Goal: Contribute content

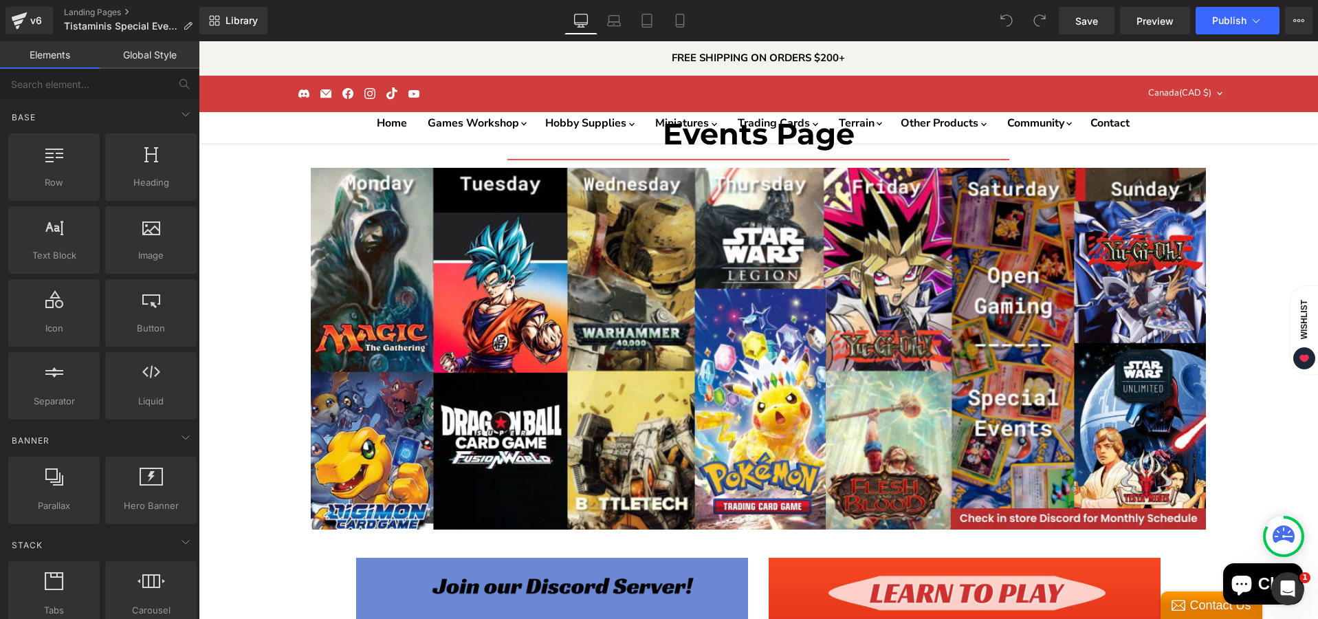
scroll to position [1, 0]
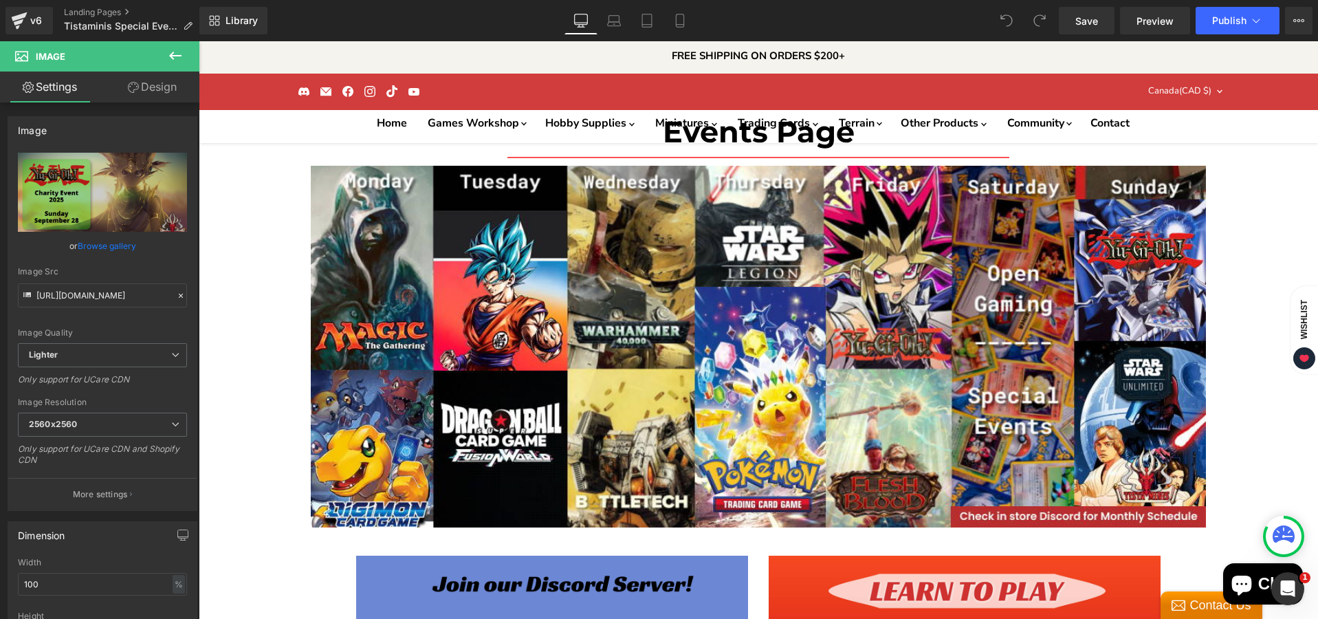
scroll to position [0, 0]
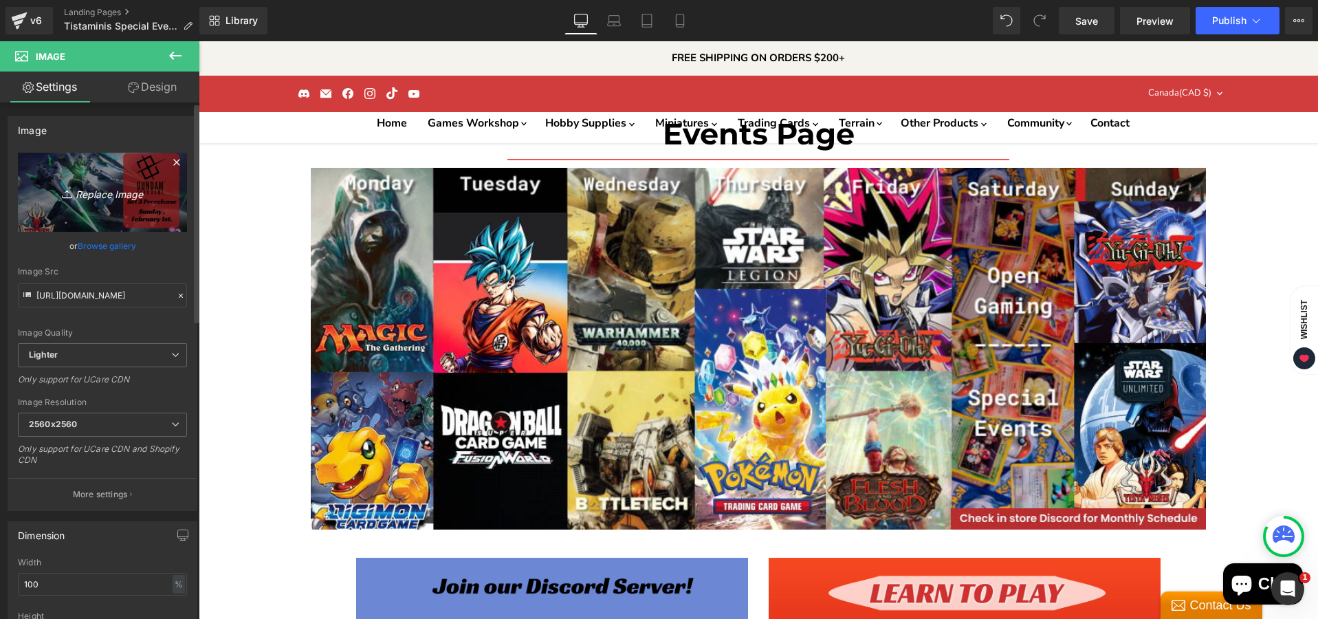
click at [110, 199] on icon "Replace Image" at bounding box center [102, 192] width 110 height 17
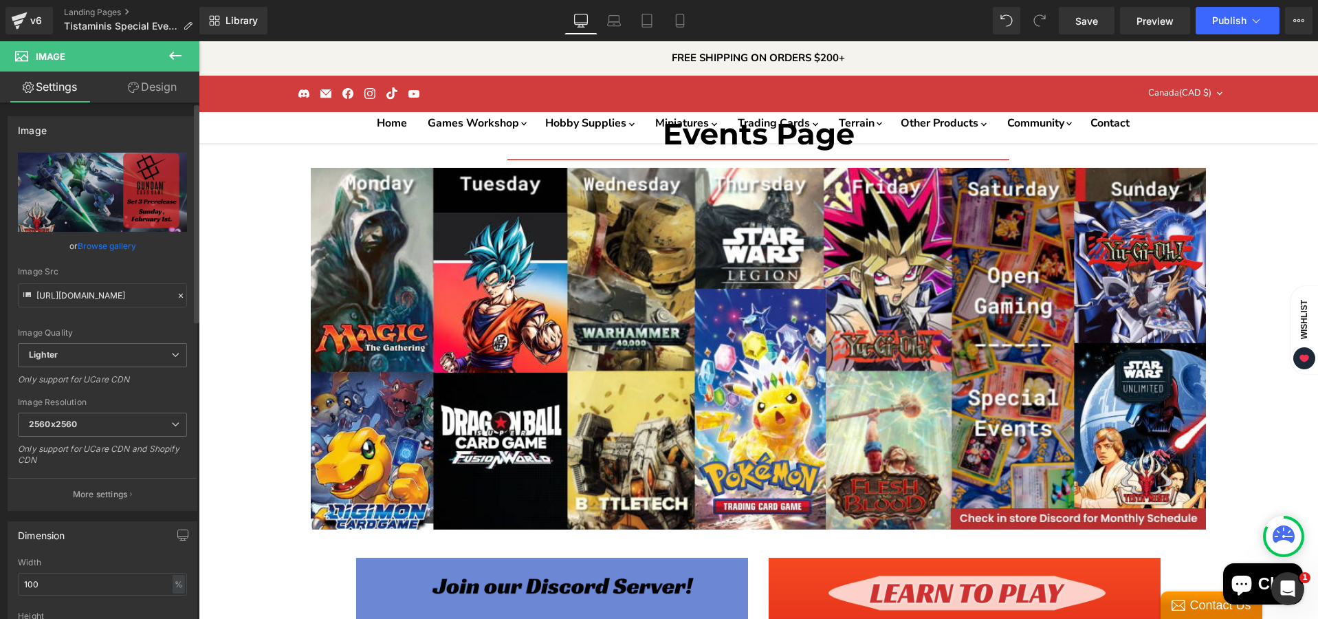
click at [104, 243] on link "Browse gallery" at bounding box center [107, 246] width 58 height 24
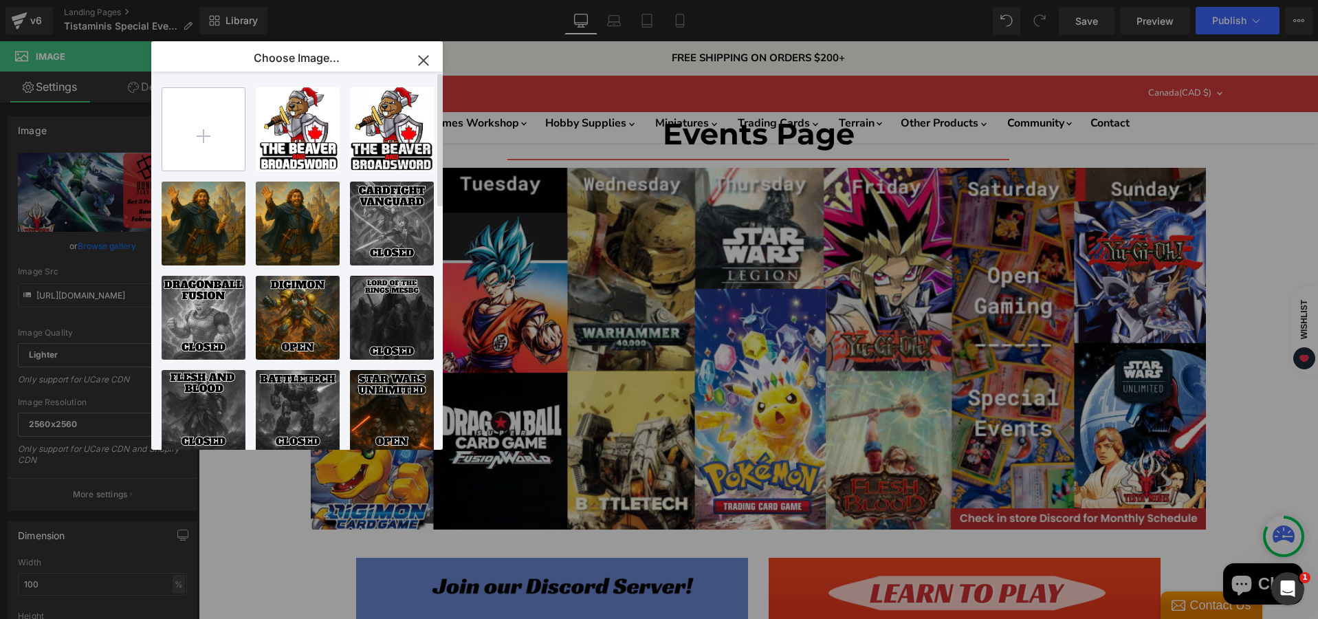
click at [208, 125] on input "file" at bounding box center [203, 129] width 82 height 82
type input "C:\fakepath\Gundam Card Game GD04 Release Event-High-Quality.jpg"
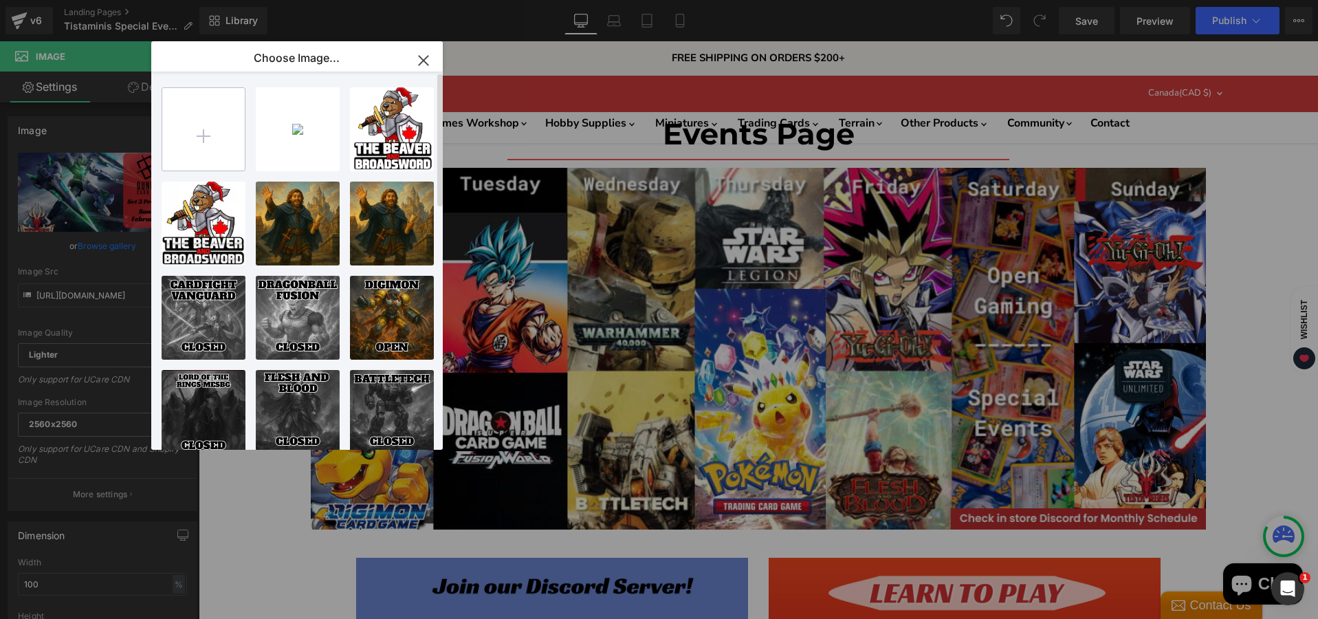
click at [195, 133] on input "file" at bounding box center [203, 129] width 82 height 82
drag, startPoint x: 425, startPoint y: 49, endPoint x: 234, endPoint y: 17, distance: 193.8
click at [425, 49] on icon "button" at bounding box center [423, 60] width 22 height 22
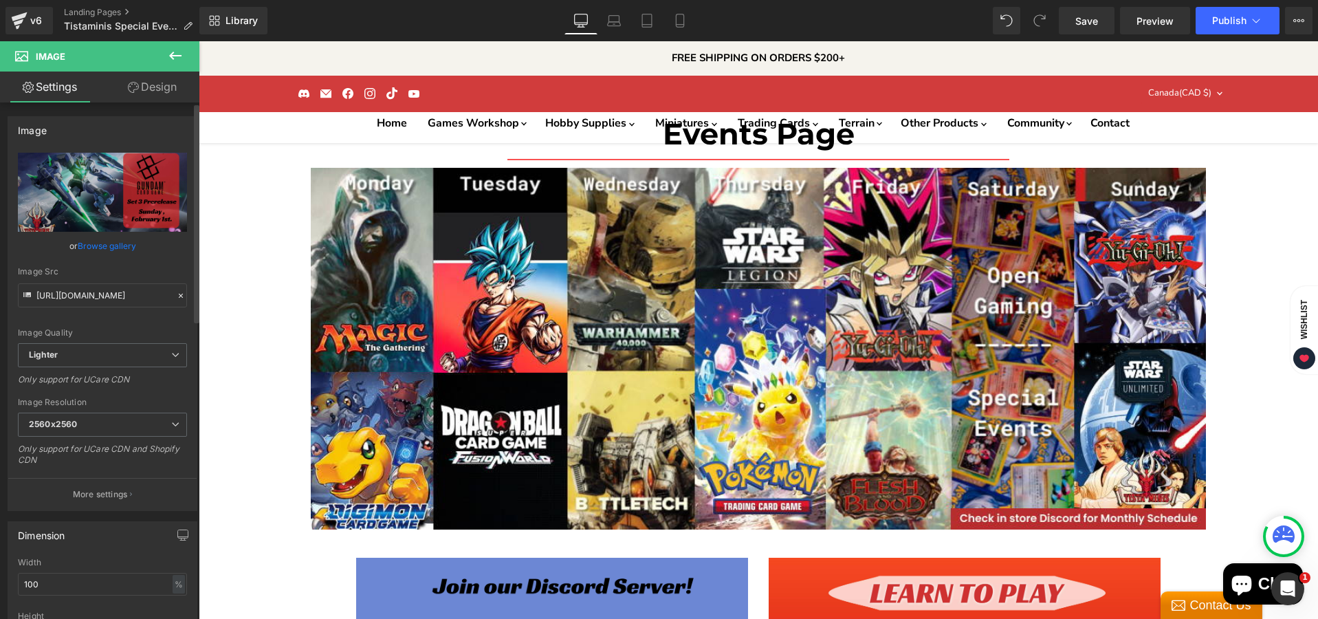
click at [115, 243] on link "Browse gallery" at bounding box center [107, 246] width 58 height 24
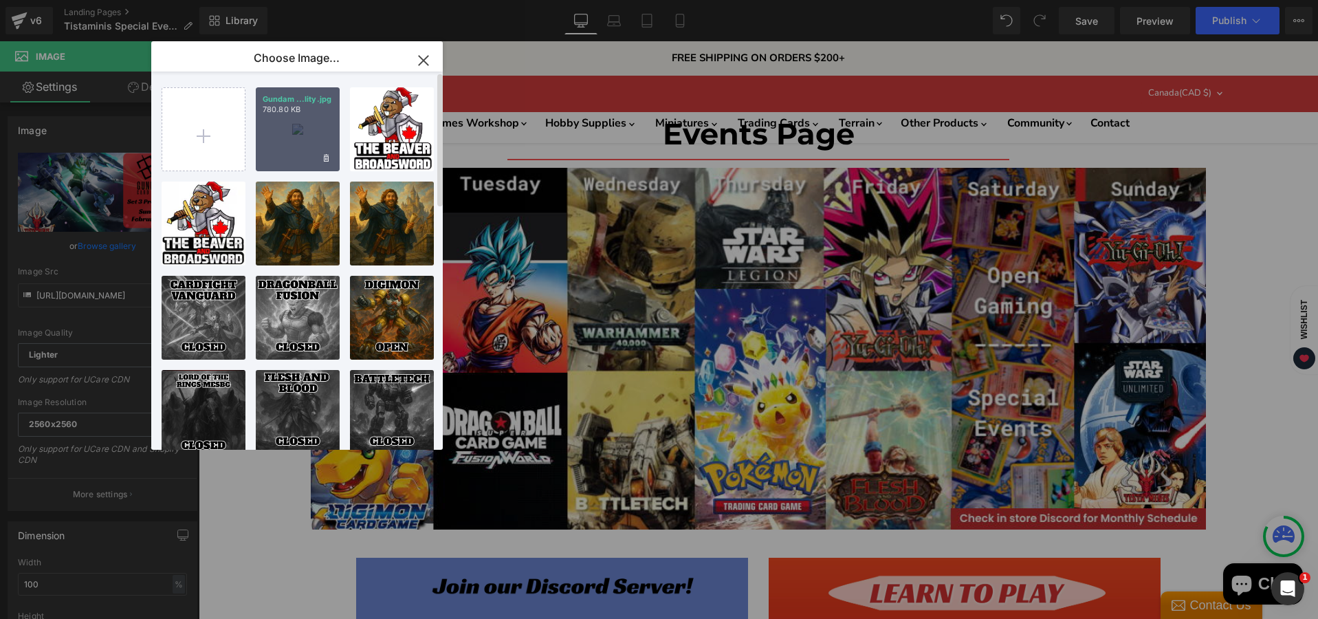
click at [280, 140] on div "Gundam ...lity.jpg 780.80 KB" at bounding box center [298, 129] width 84 height 84
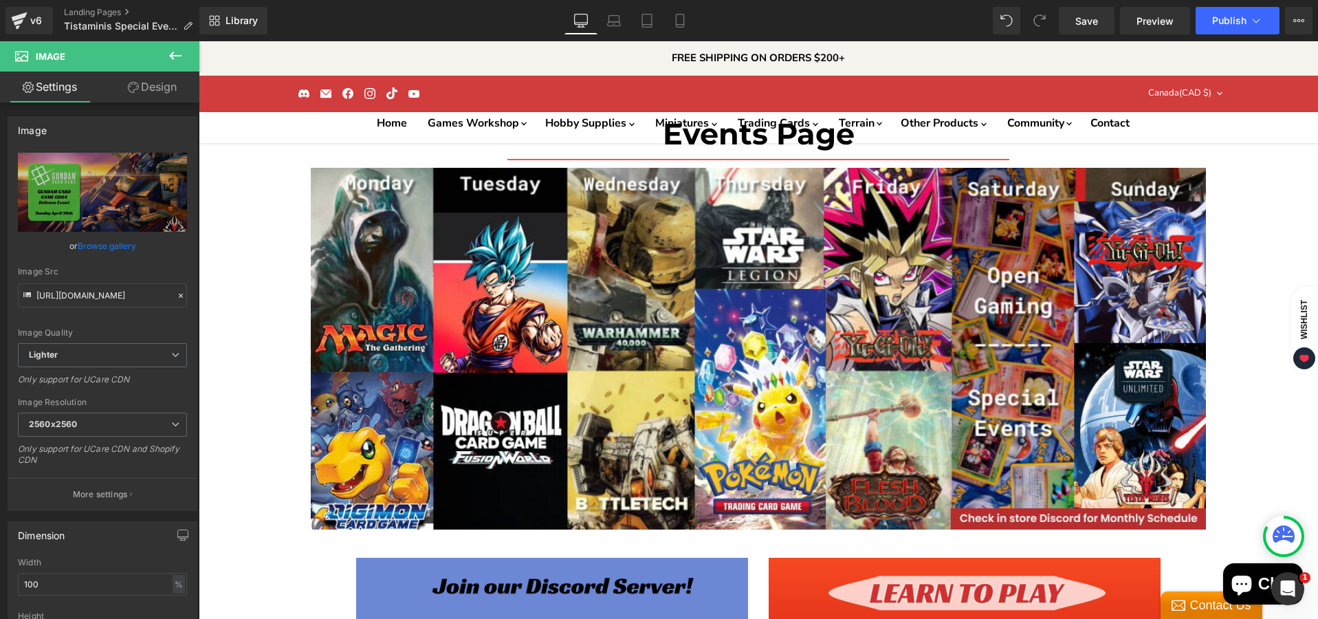
type input "[URL][DOMAIN_NAME]"
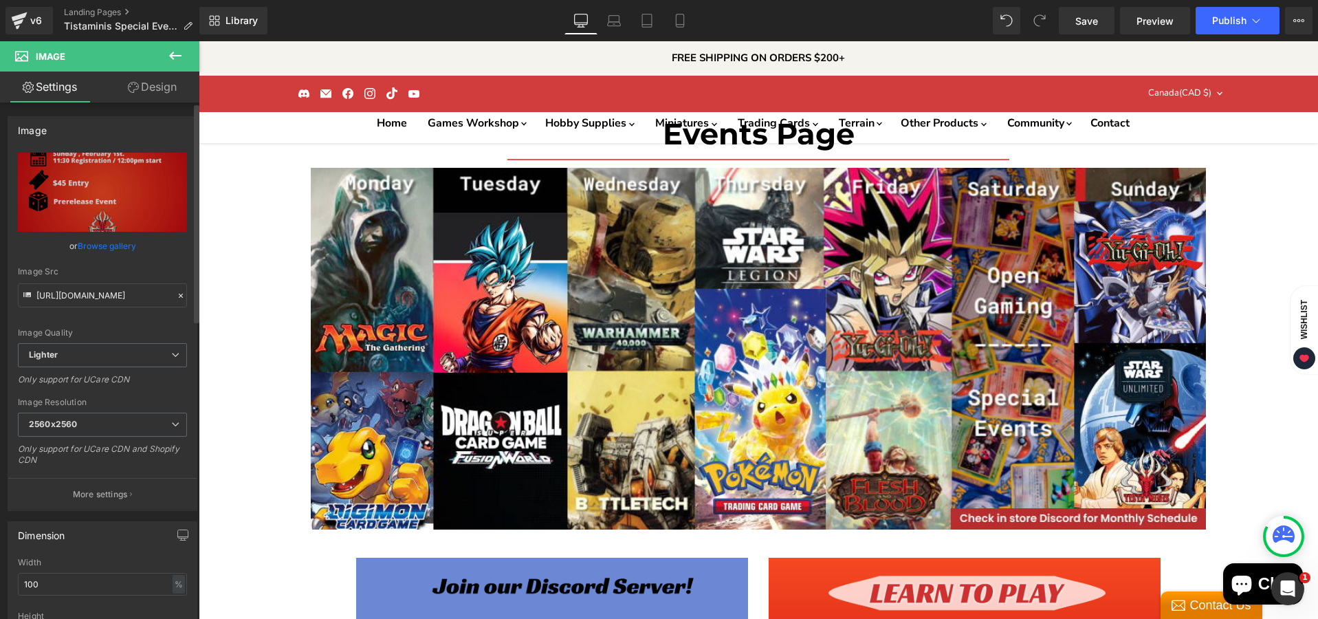
click at [115, 247] on link "Browse gallery" at bounding box center [107, 246] width 58 height 24
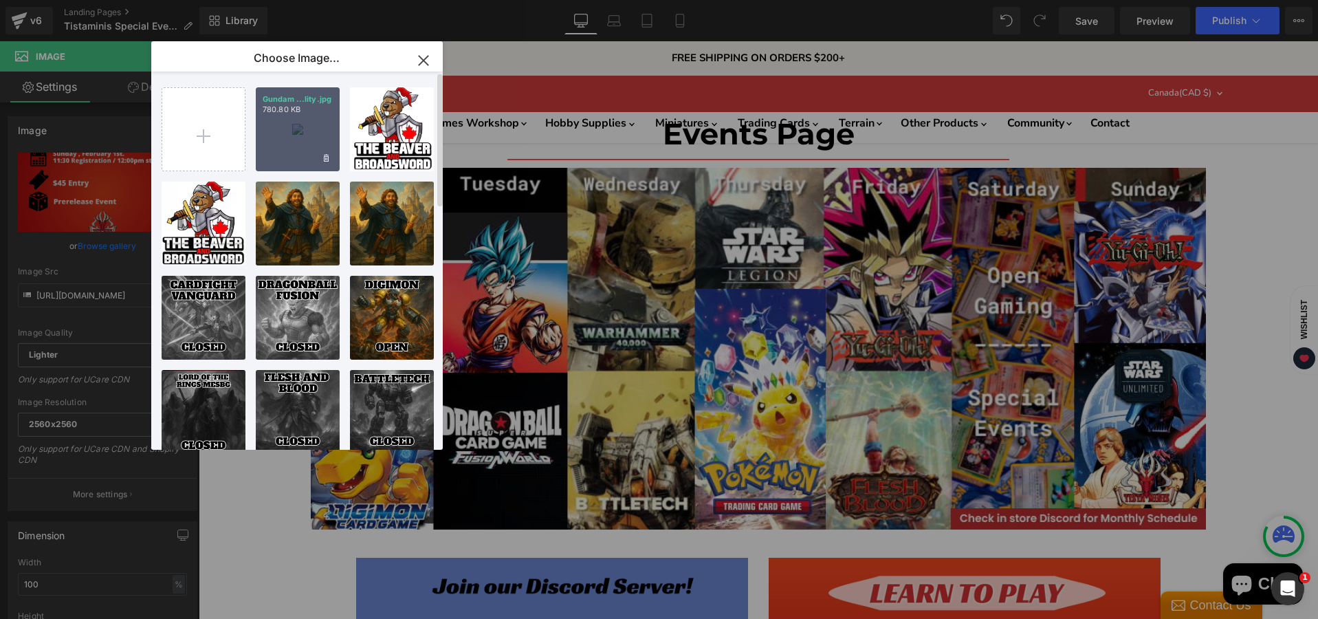
click at [270, 144] on div "Gundam ...lity.jpg 780.80 KB" at bounding box center [298, 129] width 84 height 84
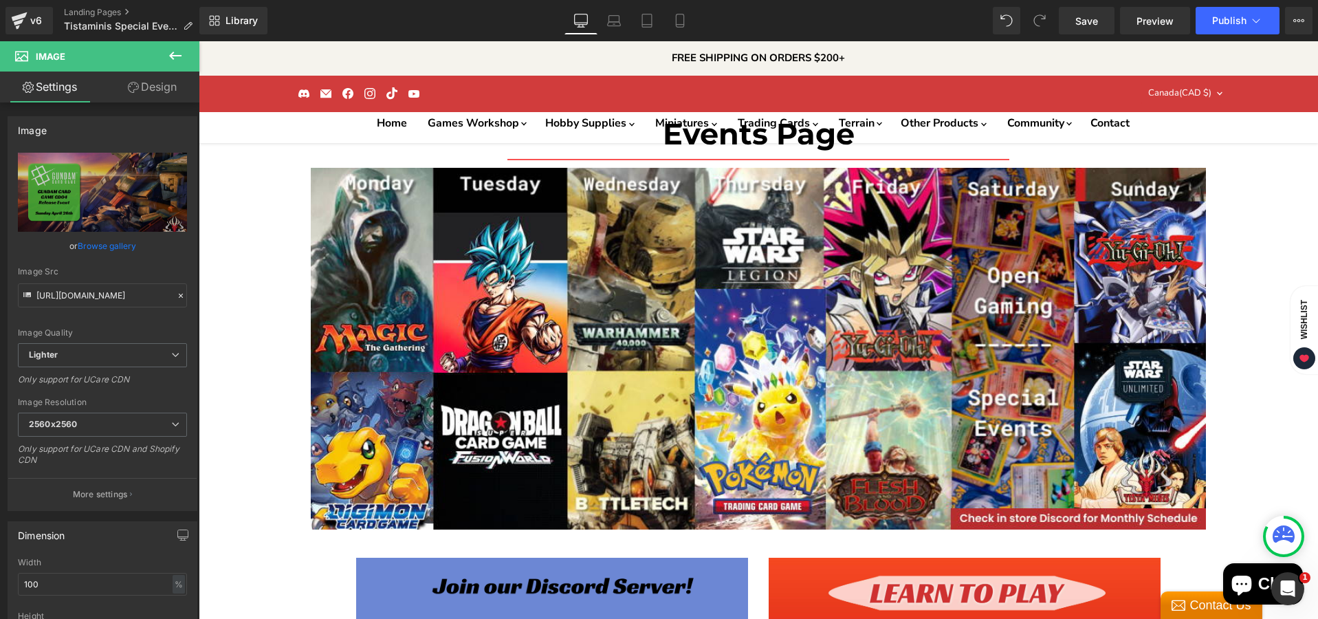
type input "[URL][DOMAIN_NAME]"
click at [119, 247] on link "Browse gallery" at bounding box center [107, 246] width 58 height 24
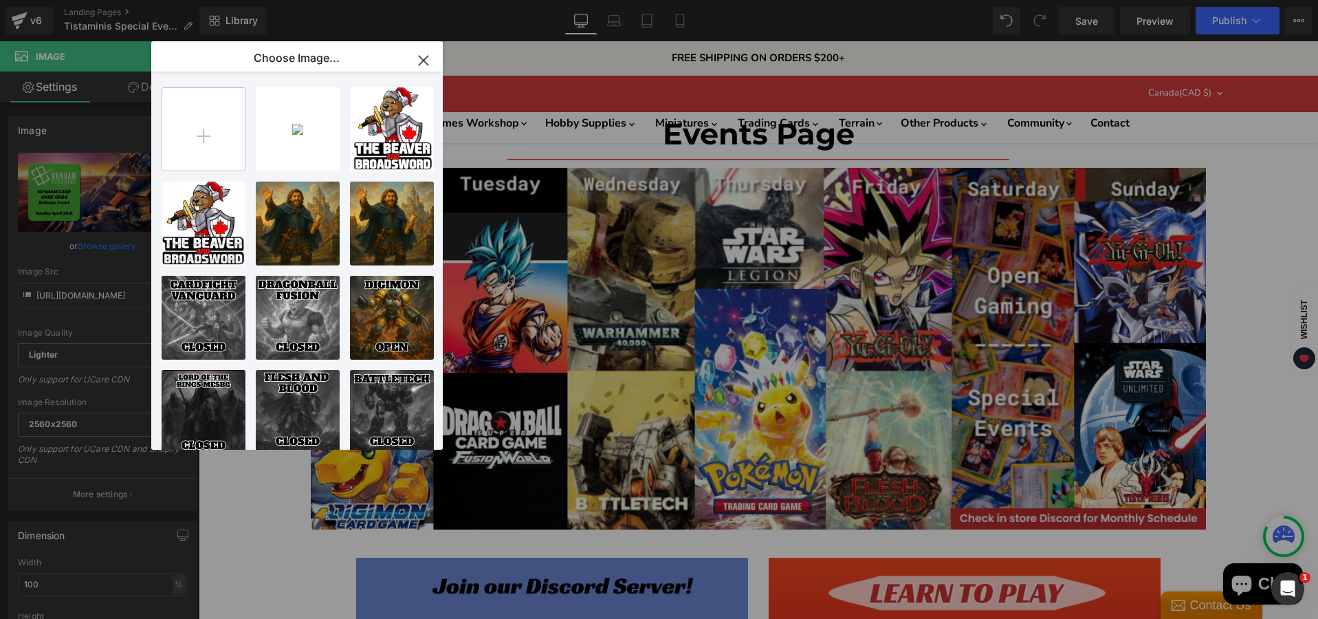
click at [219, 126] on input "file" at bounding box center [203, 129] width 82 height 82
type input "C:\fakepath\1000 POINT OLD WORLD TOURNAMENT-High-Quality.jpg"
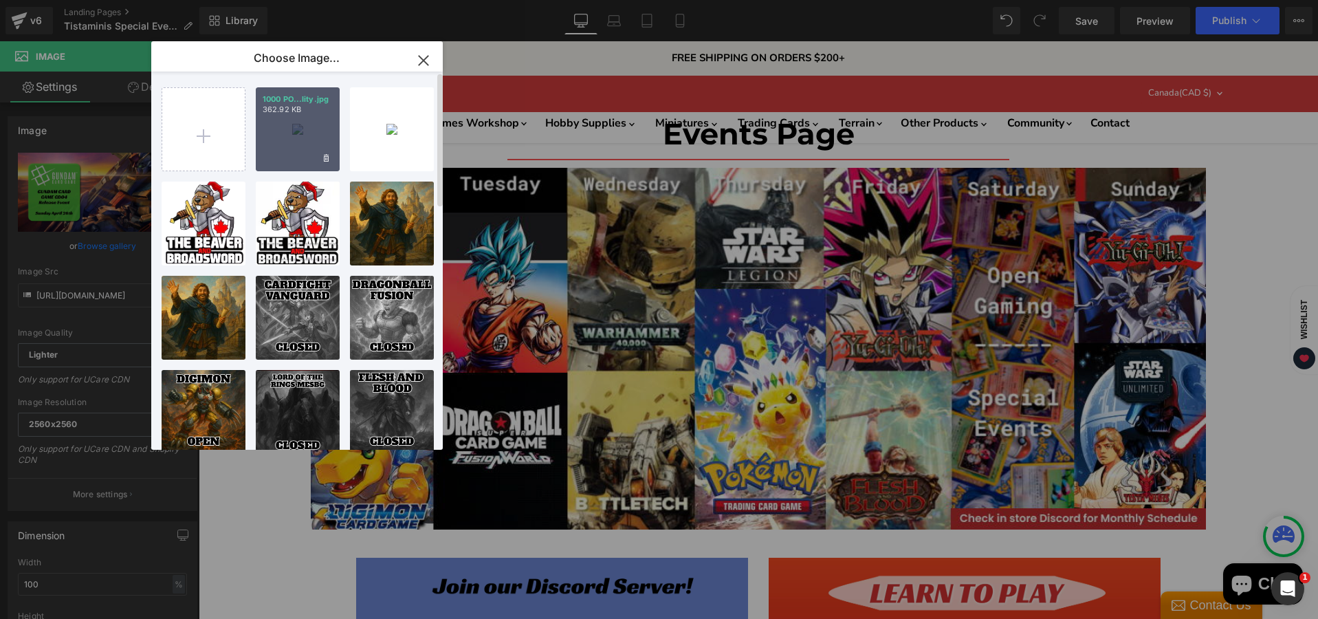
click at [286, 141] on div "1000 PO...lity.jpg 362.92 KB" at bounding box center [298, 129] width 84 height 84
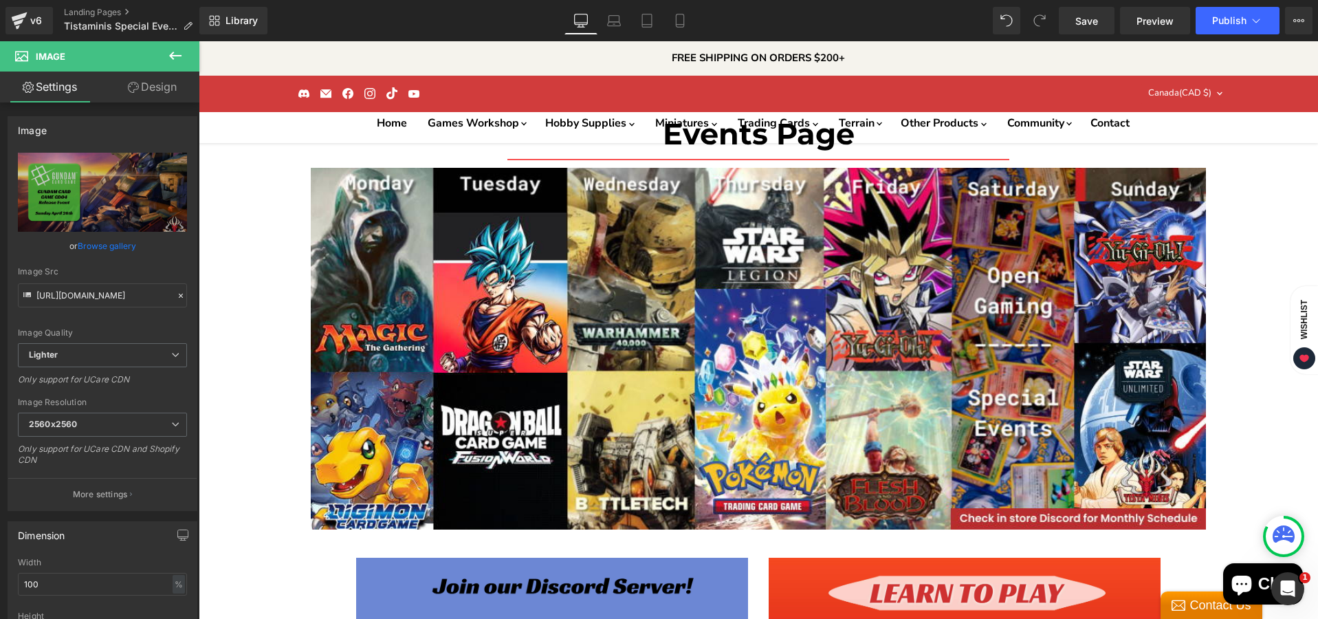
click at [109, 245] on link "Browse gallery" at bounding box center [107, 246] width 58 height 24
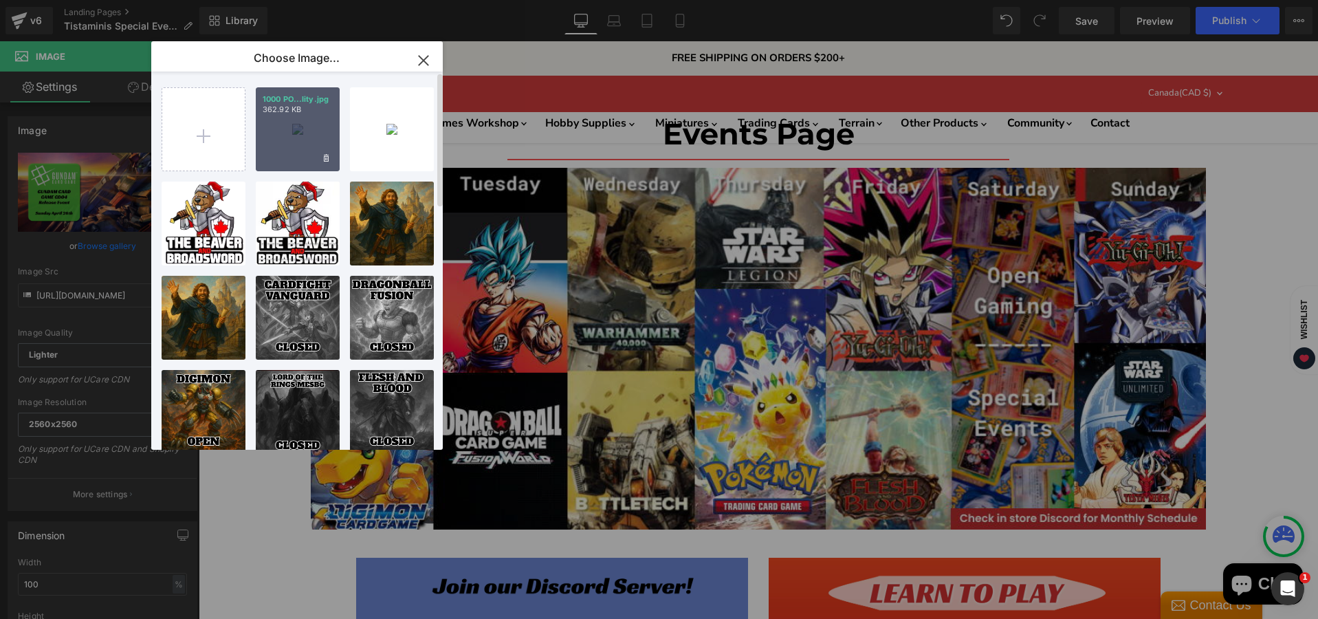
click at [296, 138] on div "1000 PO...lity.jpg 362.92 KB" at bounding box center [298, 129] width 84 height 84
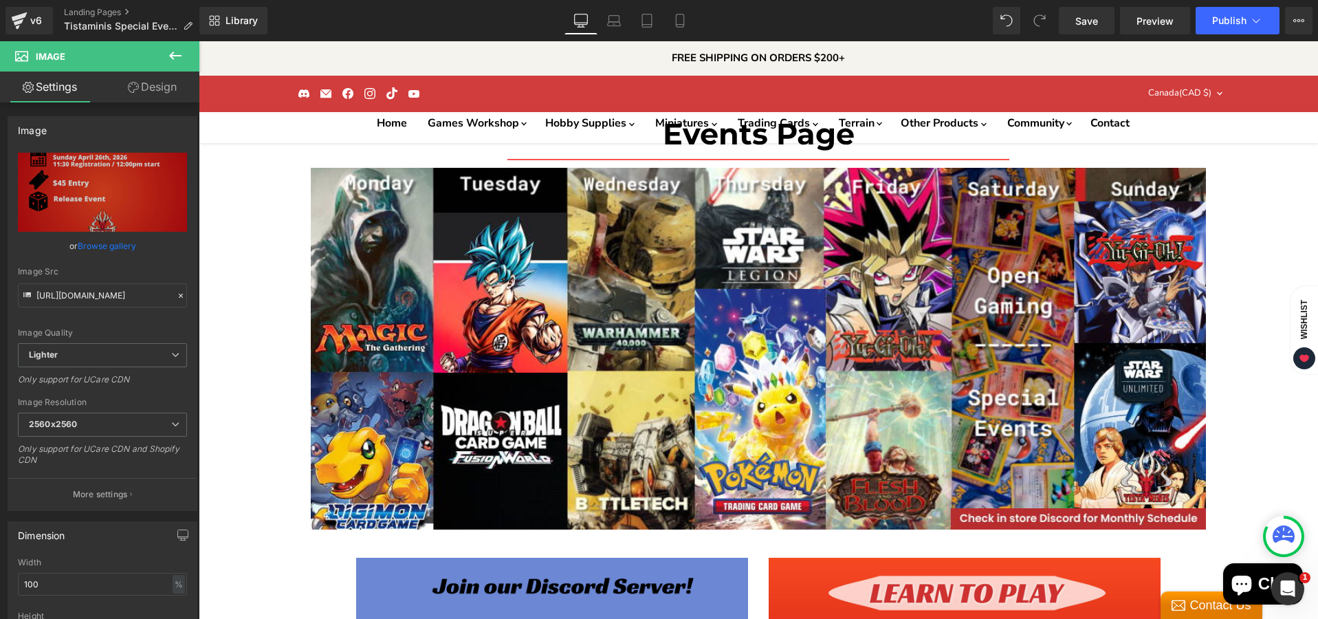
type input "[URL][DOMAIN_NAME]"
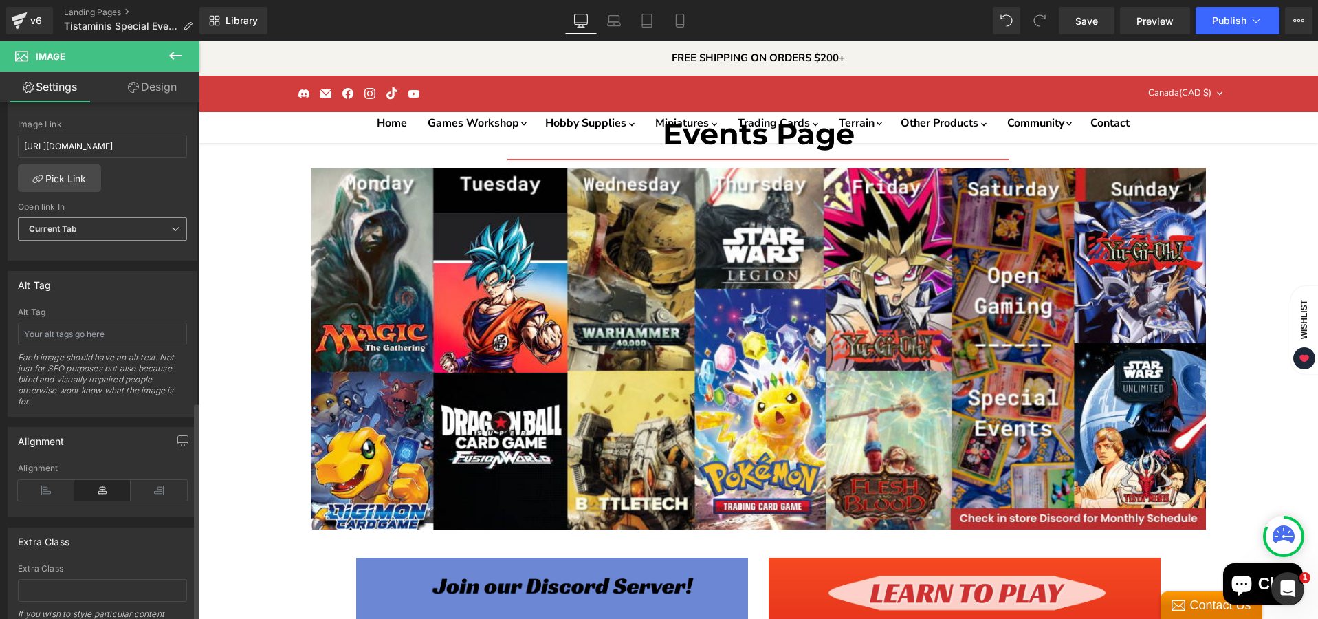
scroll to position [704, 0]
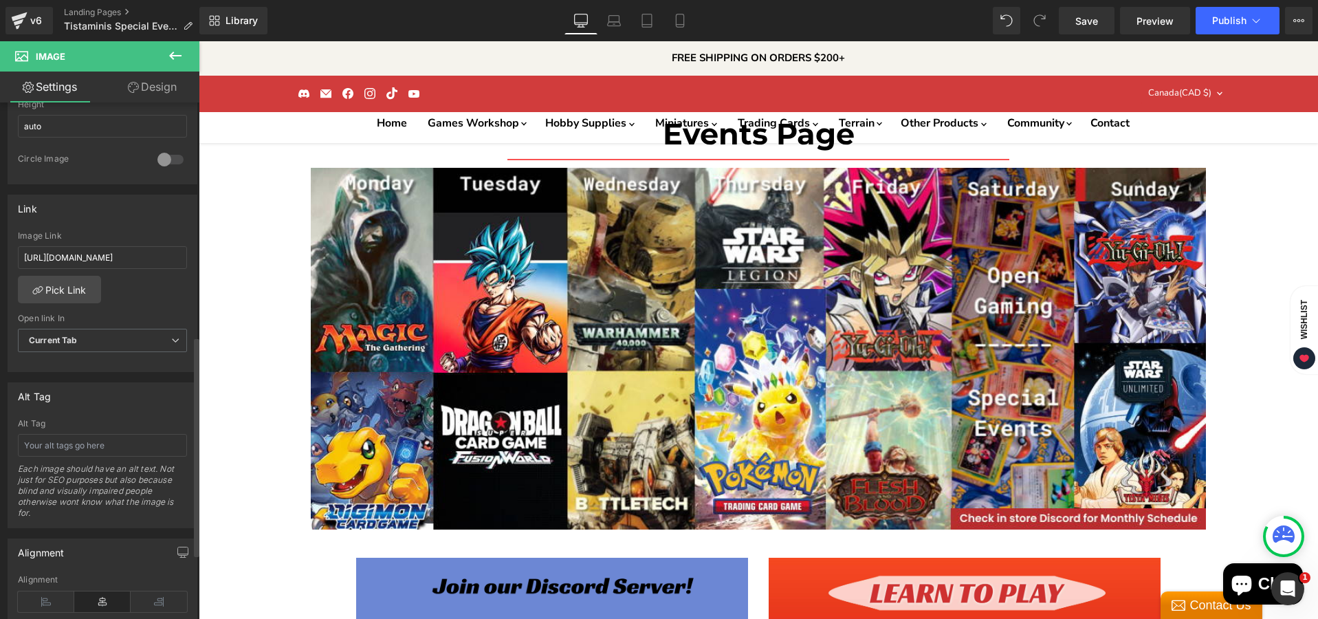
scroll to position [550, 0]
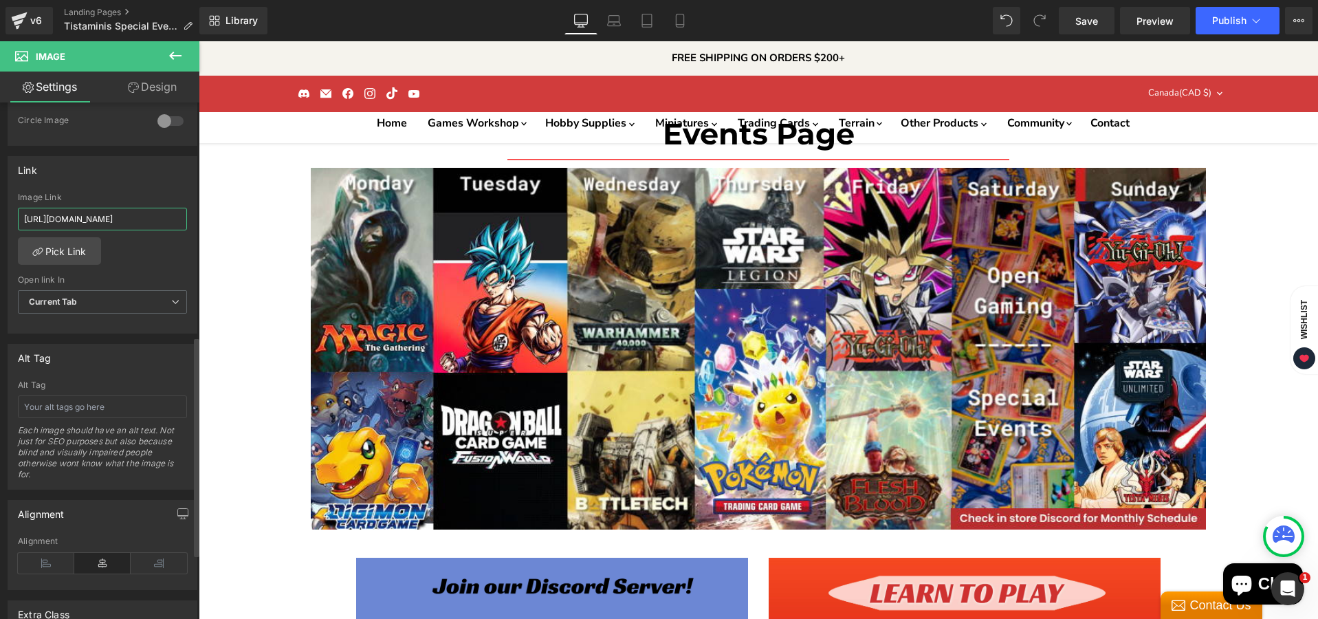
click at [95, 219] on input "[URL][DOMAIN_NAME]" at bounding box center [102, 219] width 169 height 23
paste input "ard-game-gd04-release-event"
type input "[URL][DOMAIN_NAME]"
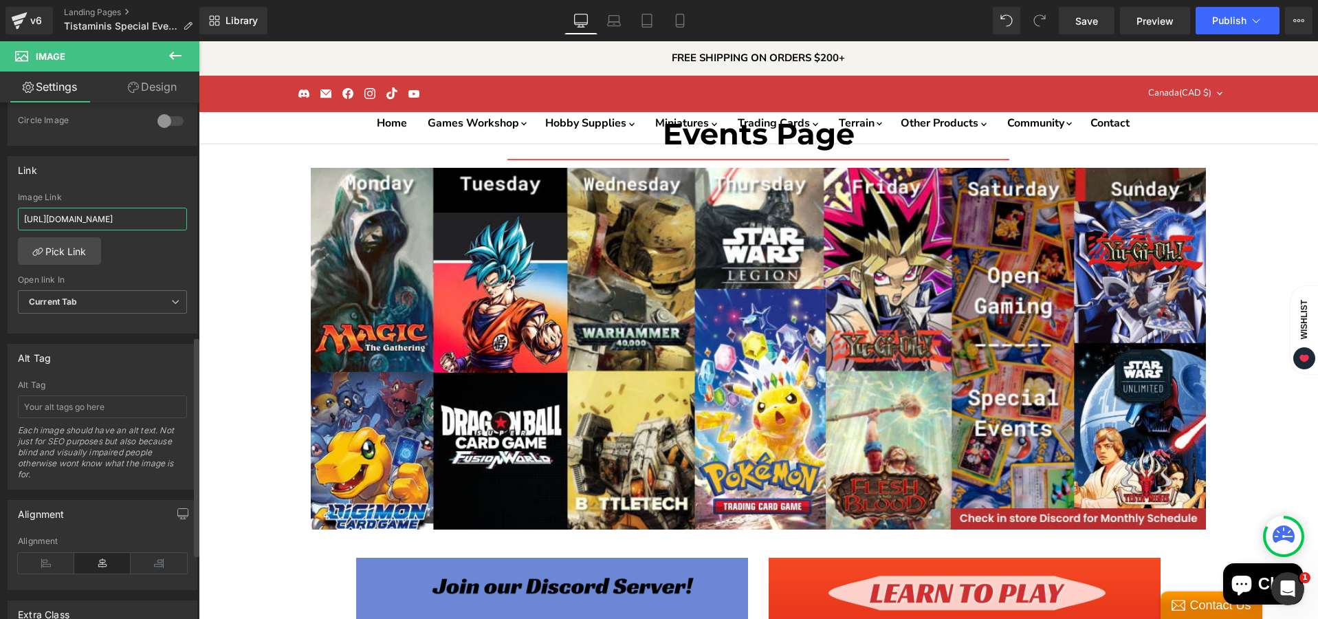
scroll to position [0, 133]
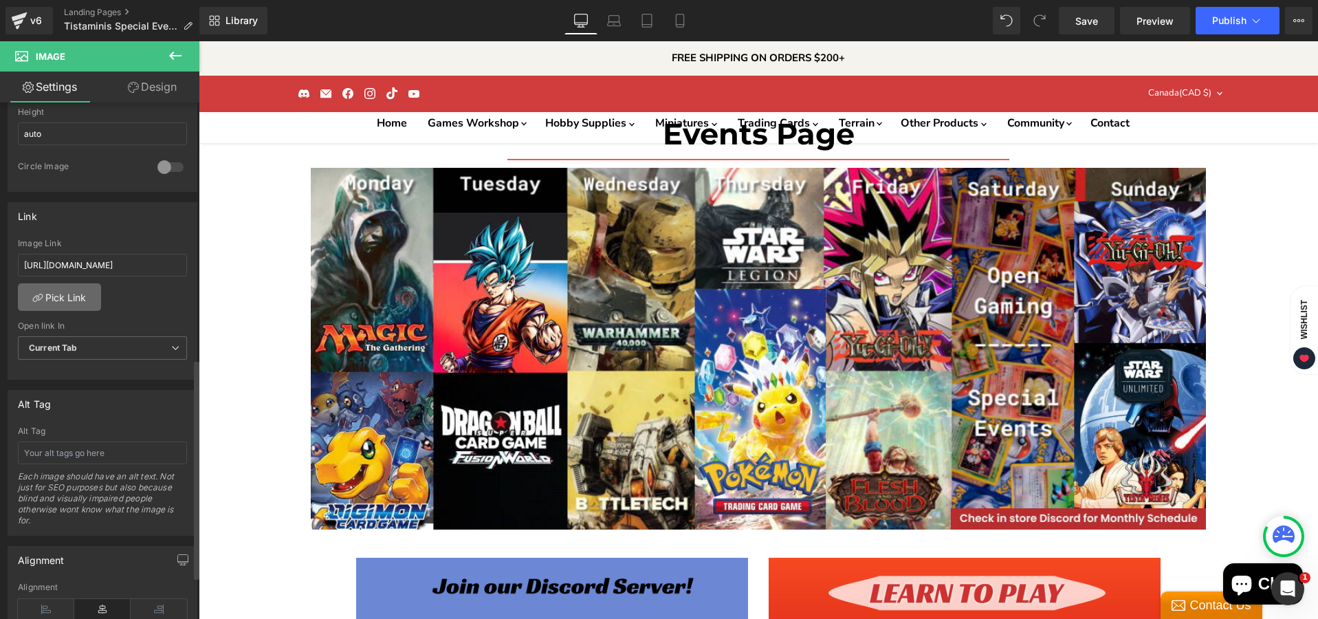
scroll to position [498, 0]
click at [89, 260] on input "[URL][DOMAIN_NAME]" at bounding box center [102, 270] width 169 height 23
click at [88, 261] on input "[URL][DOMAIN_NAME]" at bounding box center [102, 270] width 169 height 23
click at [87, 261] on input "[URL][DOMAIN_NAME]" at bounding box center [102, 270] width 169 height 23
paste input "ard-game-gd04-release-event"
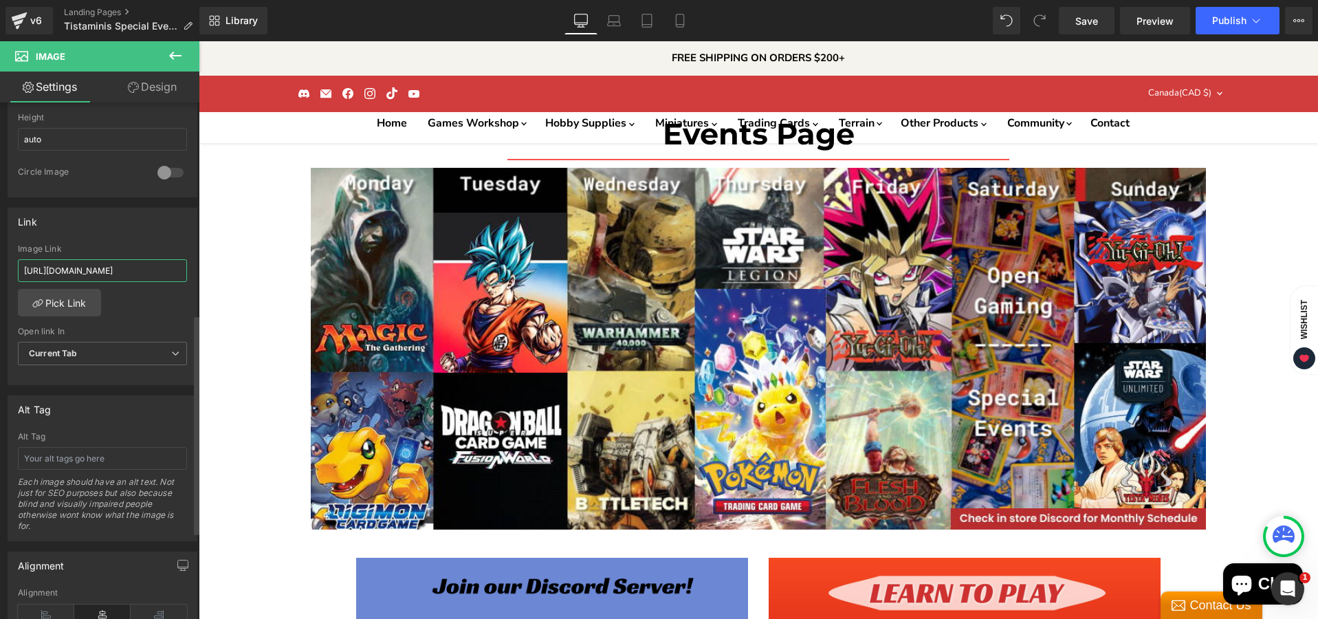
type input "[URL][DOMAIN_NAME]"
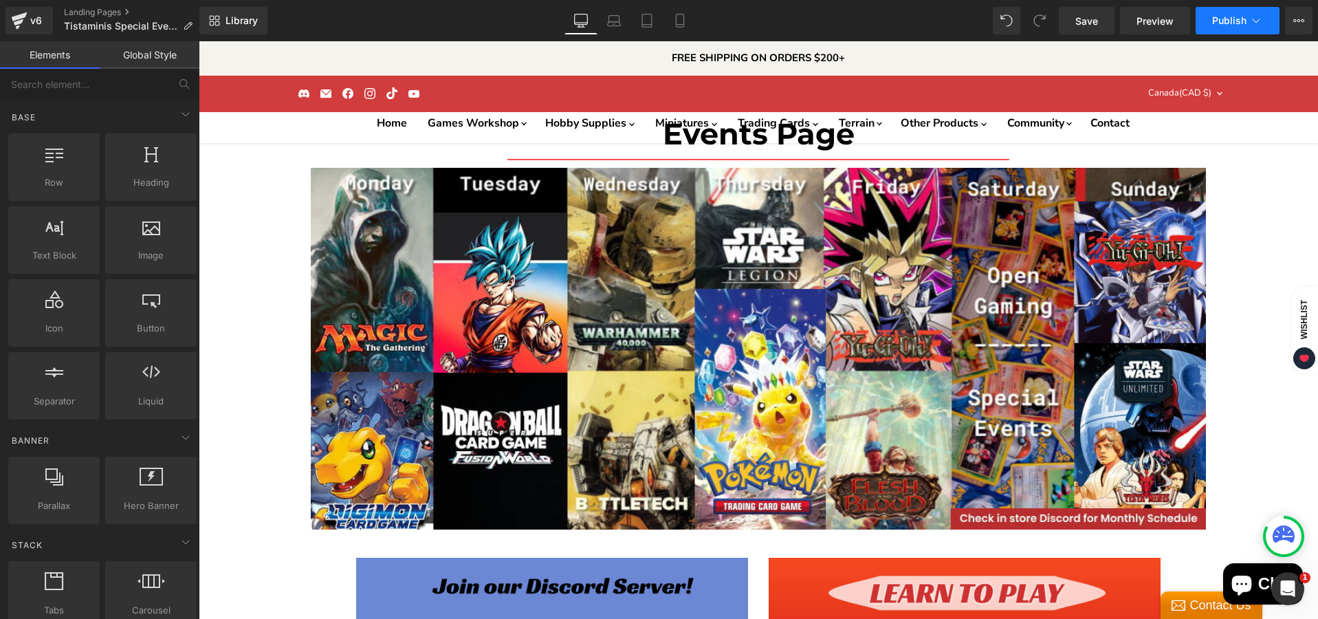
click at [1239, 25] on span "Publish" at bounding box center [1229, 20] width 34 height 11
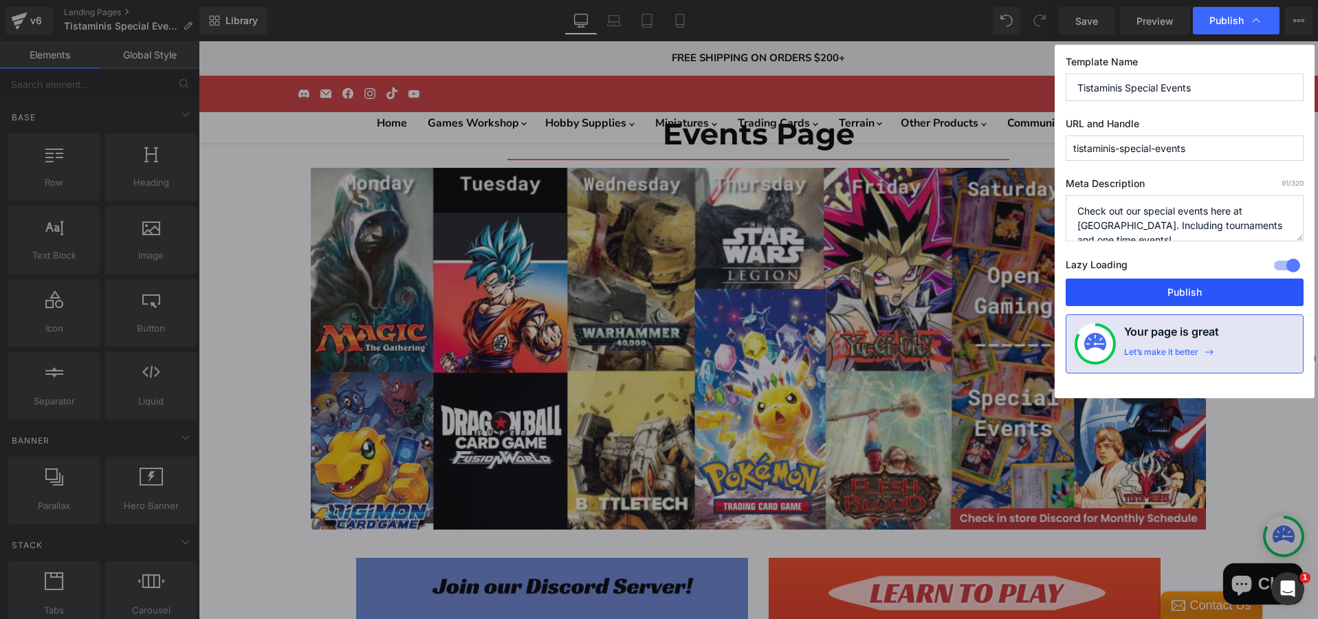
click at [1162, 285] on button "Publish" at bounding box center [1184, 291] width 238 height 27
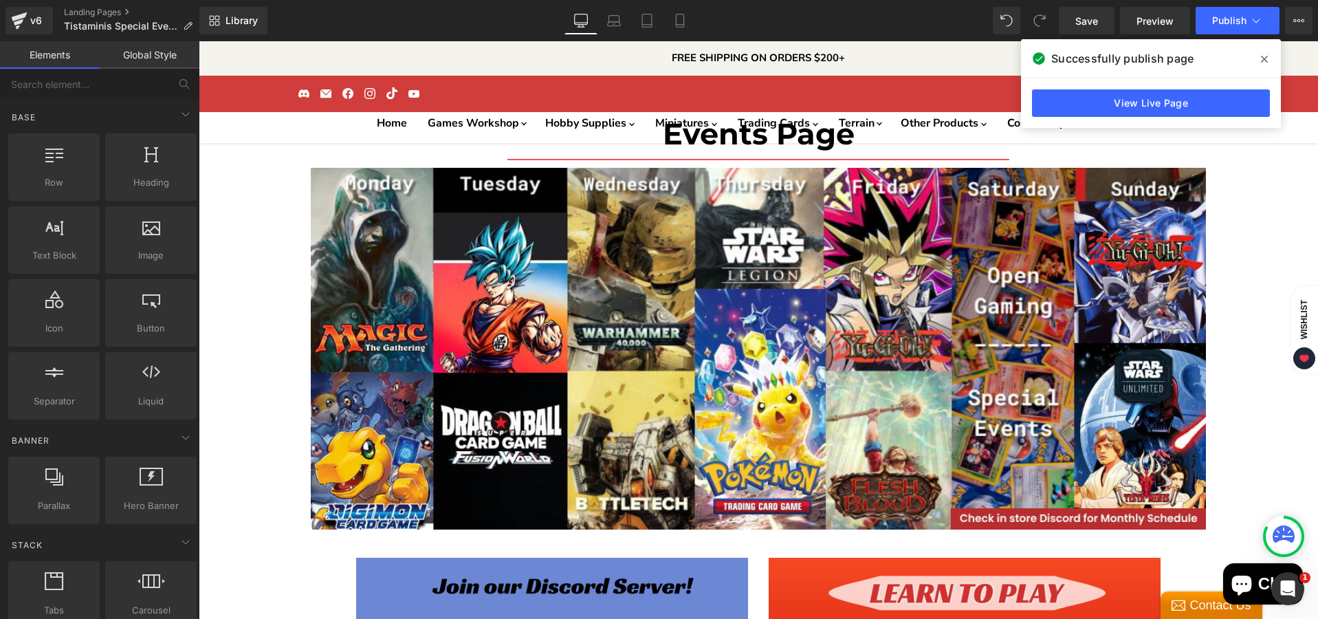
scroll to position [3849, 0]
